Goal: Task Accomplishment & Management: Manage account settings

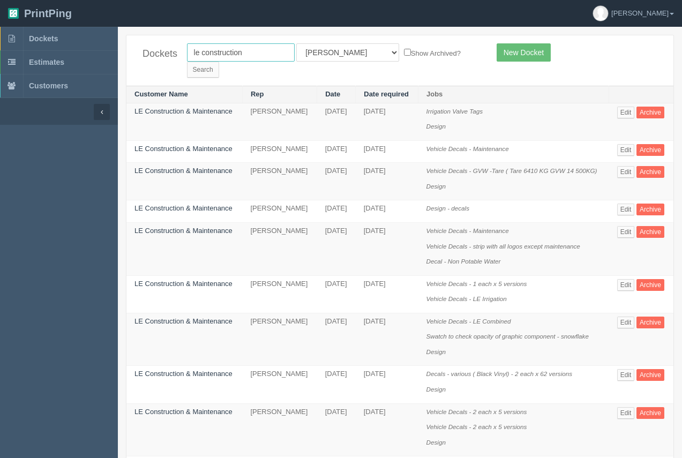
click at [249, 59] on input "le construction" at bounding box center [241, 52] width 108 height 18
drag, startPoint x: 257, startPoint y: 55, endPoint x: 154, endPoint y: 40, distance: 104.4
click at [154, 40] on div "Dockets le construction All Users [PERSON_NAME] Test 1 [PERSON_NAME] [PERSON_NA…" at bounding box center [399, 60] width 547 height 50
type input "calgary health foundation"
click at [219, 62] on input "Search" at bounding box center [203, 70] width 32 height 16
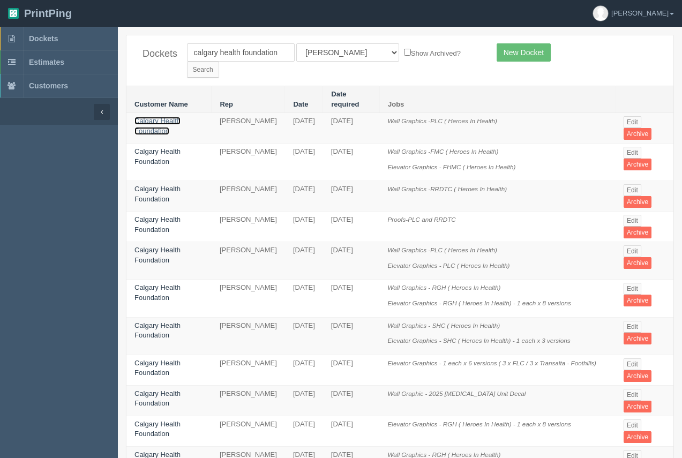
click at [172, 117] on link "Calgary Health Foundation" at bounding box center [157, 126] width 46 height 18
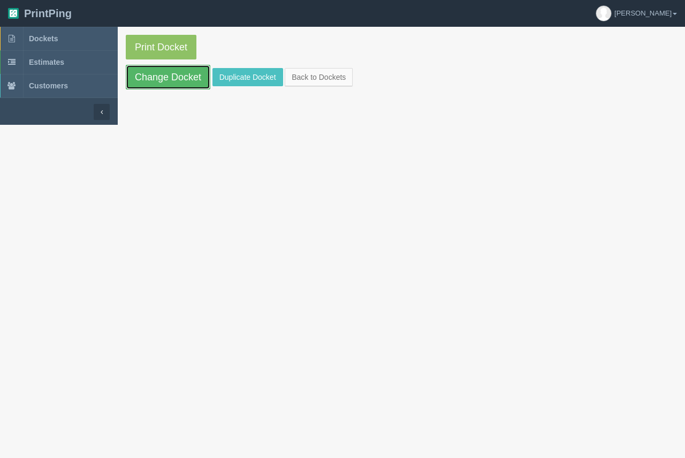
click at [178, 78] on link "Change Docket" at bounding box center [168, 77] width 85 height 25
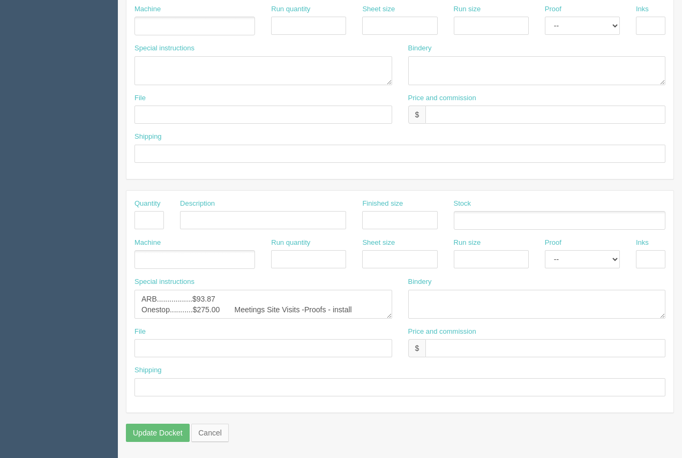
scroll to position [114, 0]
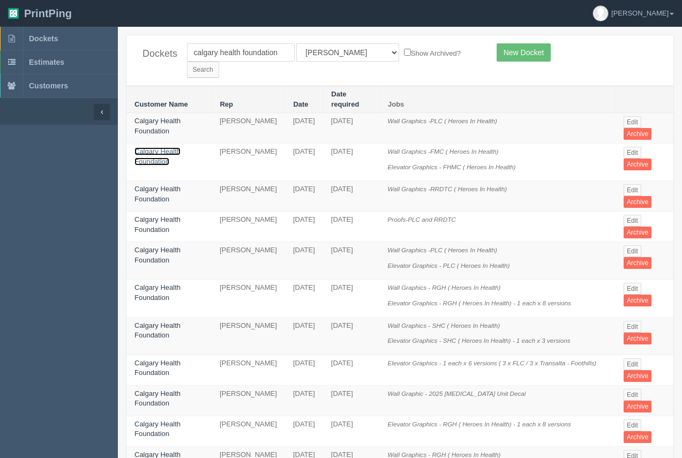
click at [153, 147] on link "Calgary Health Foundation" at bounding box center [157, 156] width 46 height 18
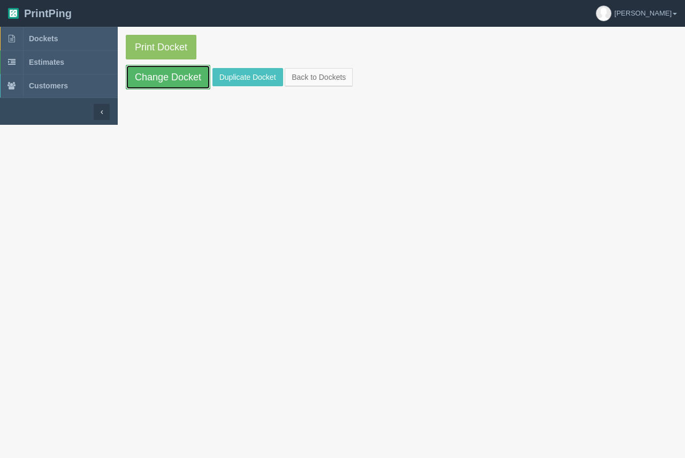
click at [170, 81] on link "Change Docket" at bounding box center [168, 77] width 85 height 25
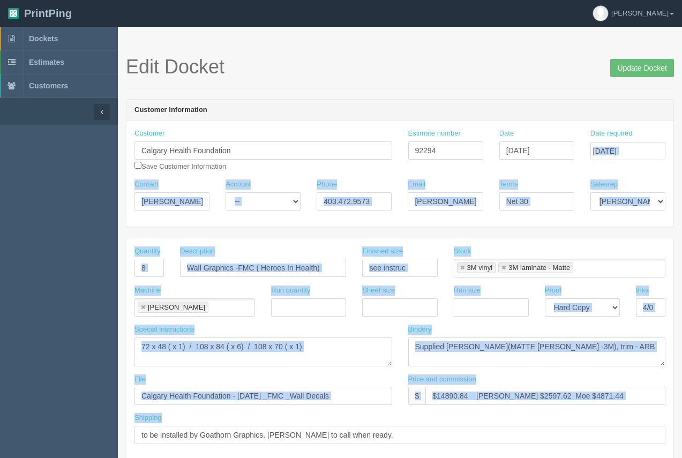
drag, startPoint x: 681, startPoint y: 154, endPoint x: 636, endPoint y: 358, distance: 209.3
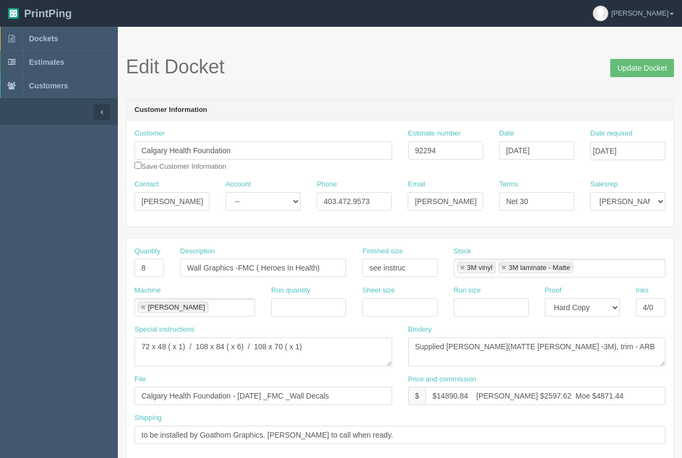
drag, startPoint x: 473, startPoint y: 70, endPoint x: 613, endPoint y: 119, distance: 147.7
click at [474, 71] on h1 "Edit Docket Update Docket" at bounding box center [400, 66] width 548 height 21
